Goal: Communication & Community: Ask a question

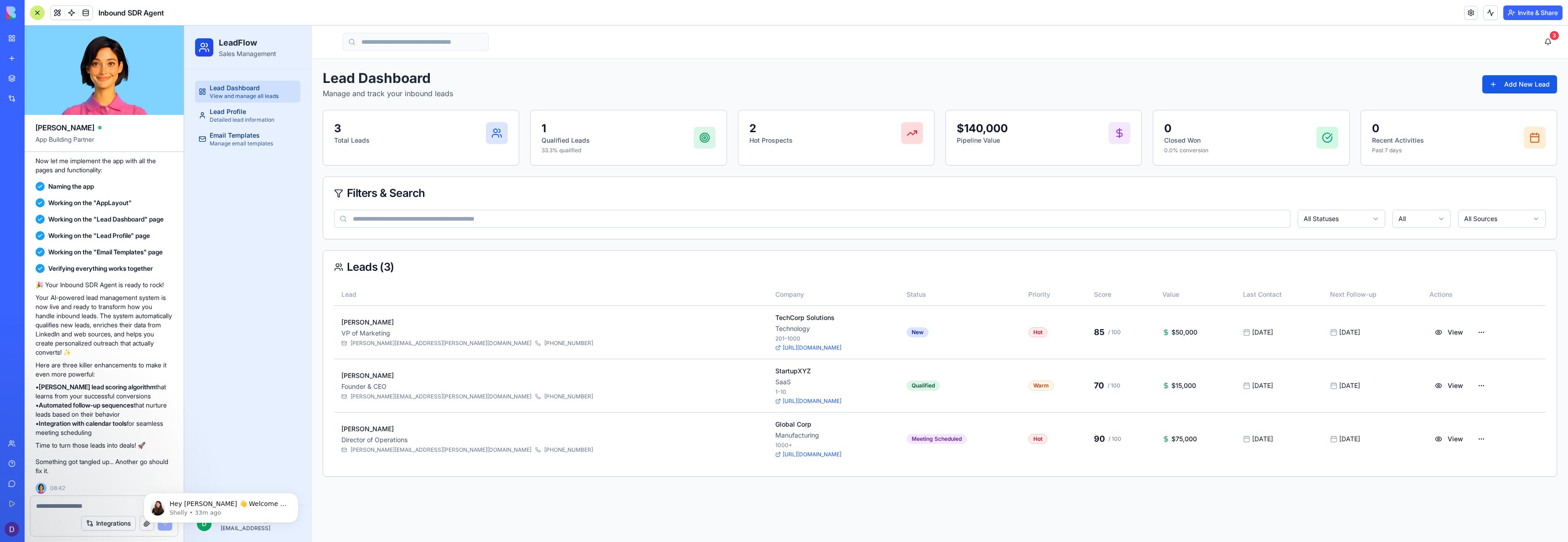
scroll to position [271, 0]
click at [232, 504] on p "Hey Devon 👋 Welcome to Blocks 🙌 I'm here if you have any questions!" at bounding box center [228, 504] width 117 height 9
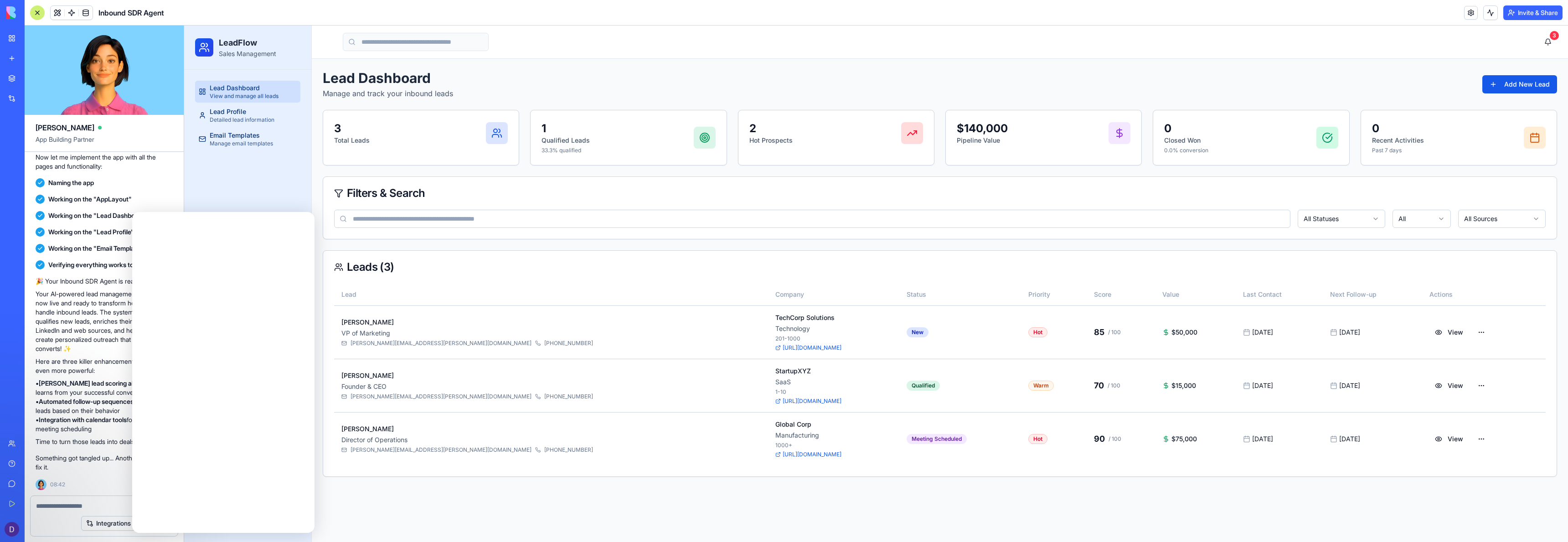
scroll to position [0, 0]
type textarea "**********"
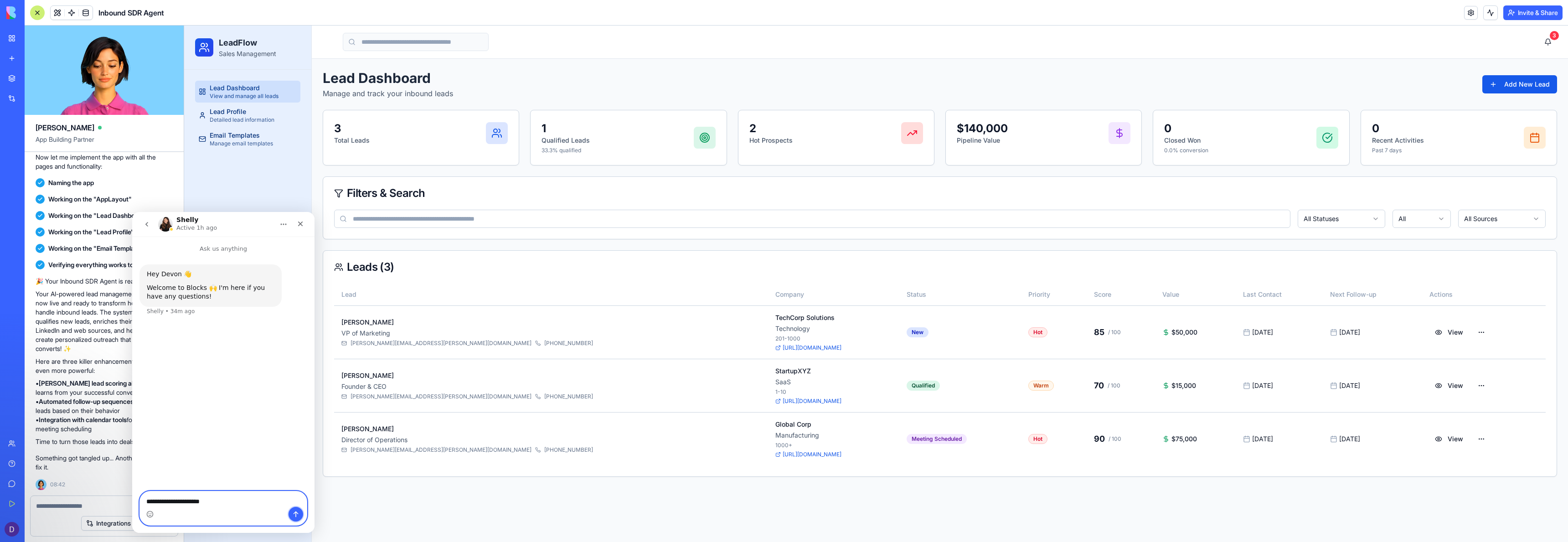
click at [295, 513] on icon "Send a message…" at bounding box center [296, 515] width 5 height 6
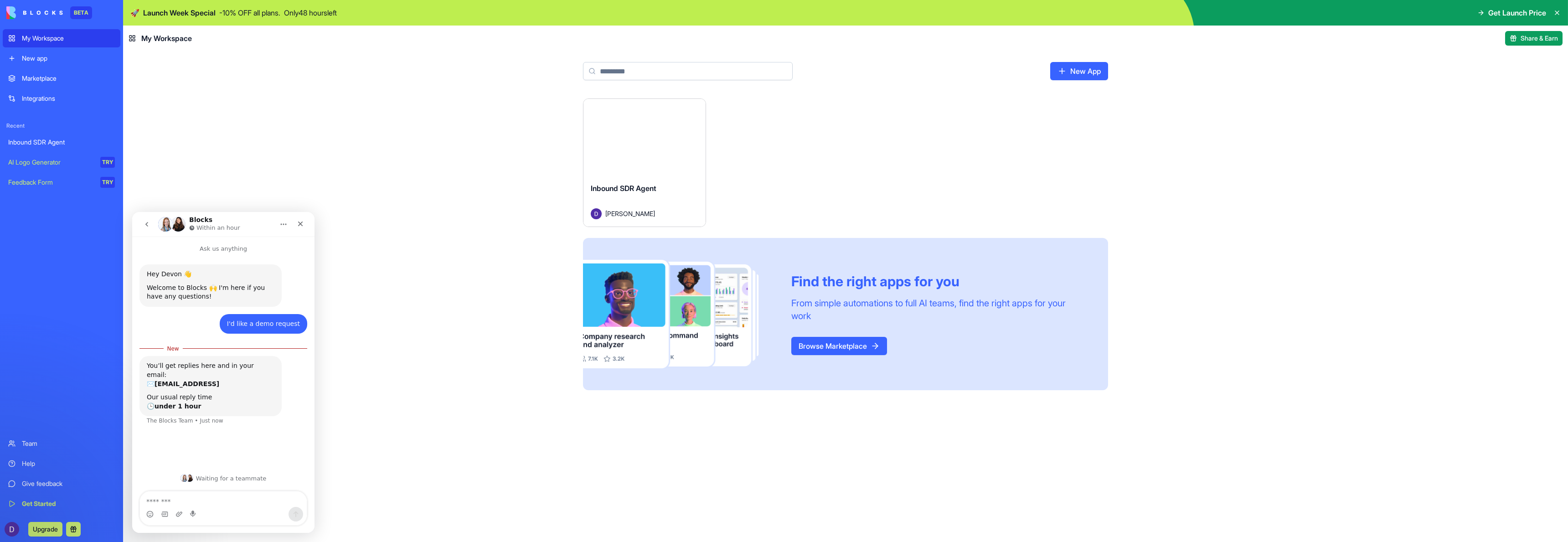
click at [171, 225] on img "Intercom messenger" at bounding box center [178, 224] width 15 height 15
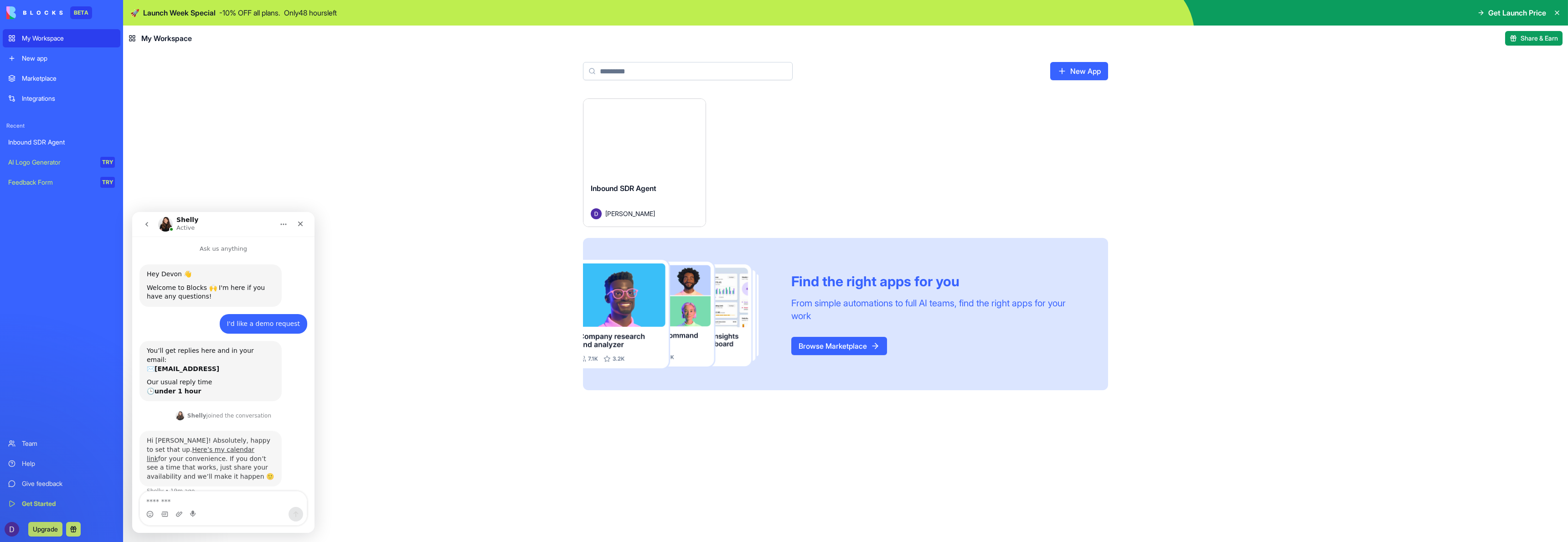
scroll to position [4, 0]
